Goal: Task Accomplishment & Management: Manage account settings

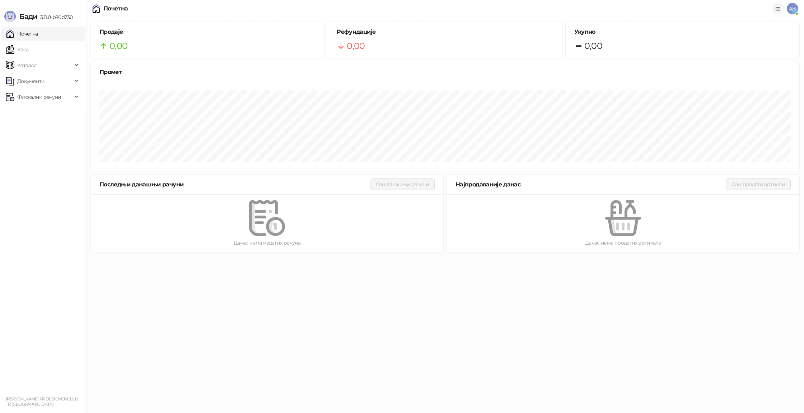
click at [778, 8] on icon at bounding box center [778, 8] width 4 height 3
click at [793, 13] on span "AB" at bounding box center [792, 8] width 11 height 11
click at [791, 13] on span "AB" at bounding box center [792, 8] width 11 height 11
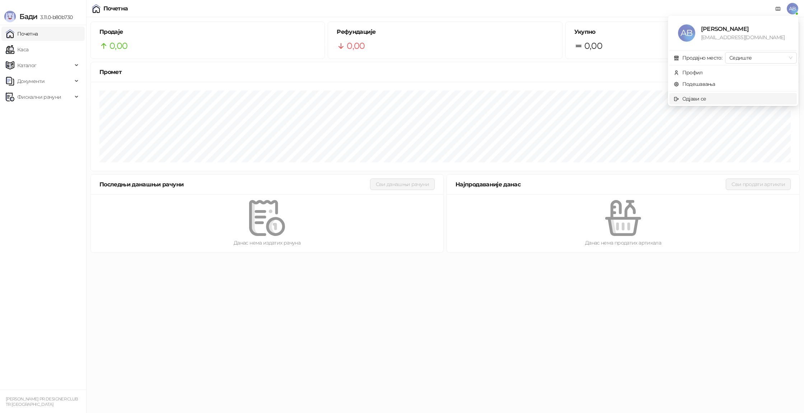
click at [695, 98] on div "Одјави се" at bounding box center [694, 99] width 24 height 8
